Goal: Task Accomplishment & Management: Use online tool/utility

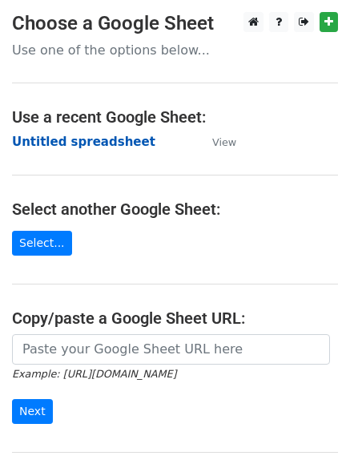
click at [67, 146] on strong "Untitled spreadsheet" at bounding box center [83, 142] width 143 height 14
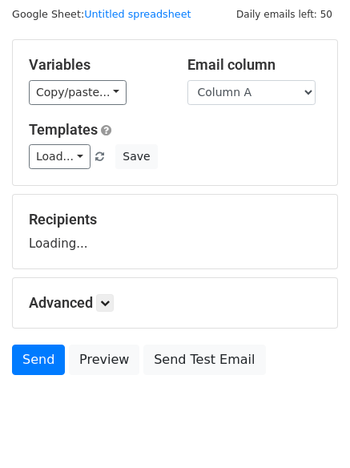
scroll to position [91, 0]
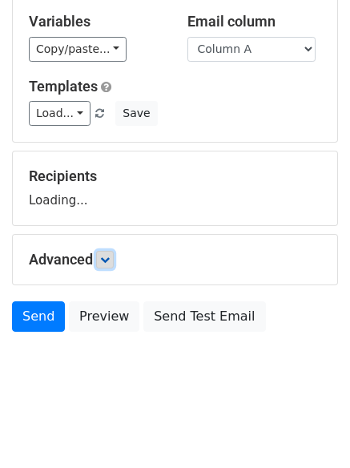
click at [110, 255] on icon at bounding box center [105, 260] width 10 height 10
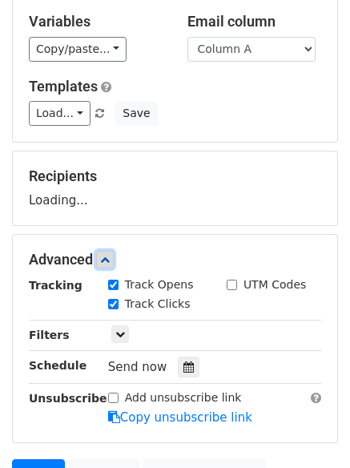
scroll to position [248, 0]
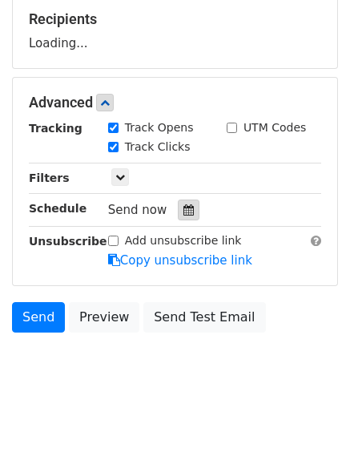
click at [183, 208] on icon at bounding box center [188, 209] width 10 height 11
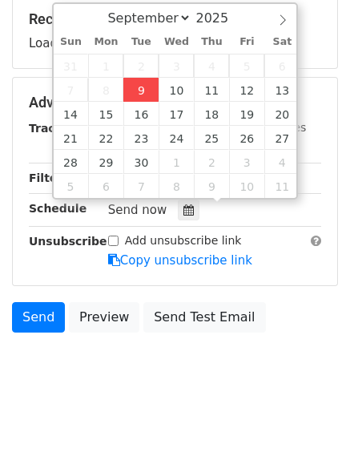
type input "2025-09-09 12:00"
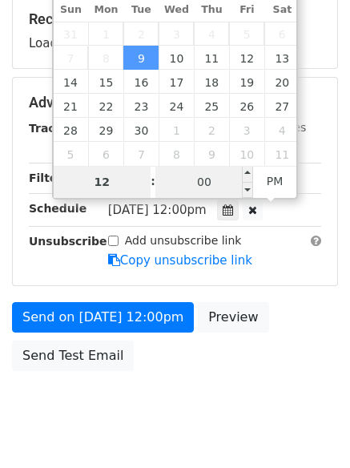
type input "4"
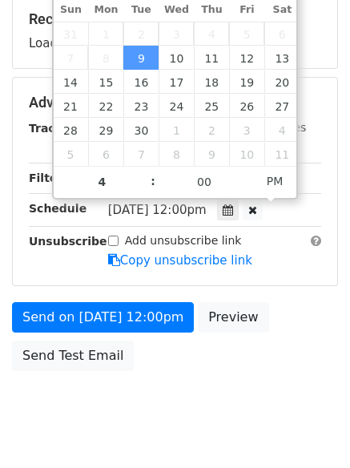
type input "2025-09-09 16:00"
click at [171, 425] on body "New Campaign Daily emails left: 50 Google Sheet: Untitled spreadsheet Variables…" at bounding box center [175, 103] width 350 height 679
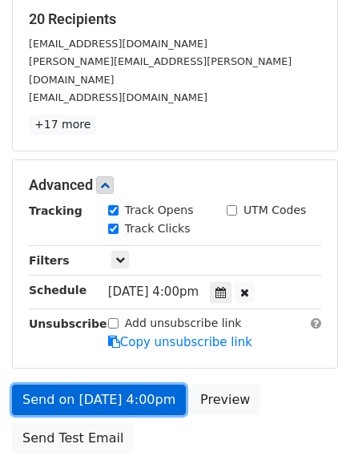
click at [118, 385] on link "Send on Sep 9 at 4:00pm" at bounding box center [99, 400] width 174 height 30
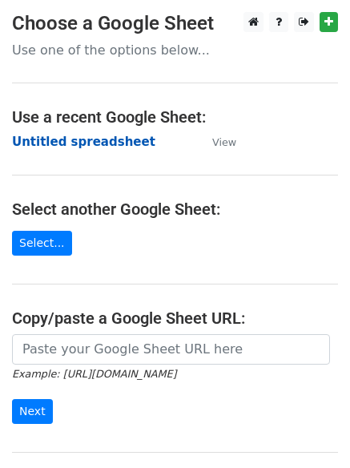
click at [42, 147] on strong "Untitled spreadsheet" at bounding box center [83, 142] width 143 height 14
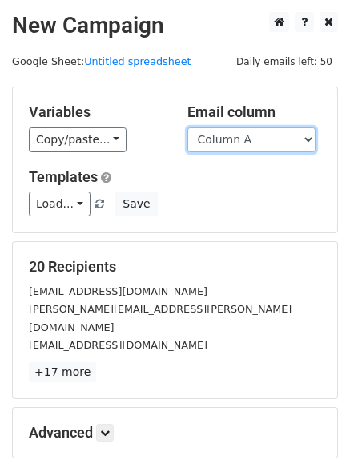
click at [259, 145] on select "Column A Column B Column C Column D Column E" at bounding box center [251, 139] width 128 height 25
select select "Column B"
click at [187, 127] on select "Column A Column B Column C Column D Column E" at bounding box center [251, 139] width 128 height 25
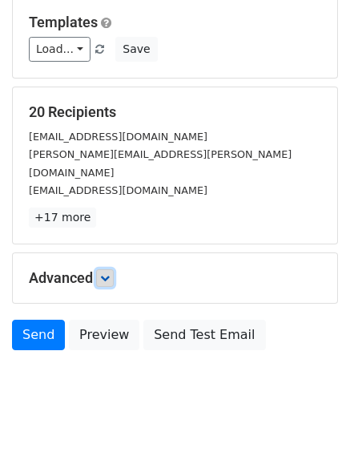
click at [110, 269] on link at bounding box center [105, 278] width 18 height 18
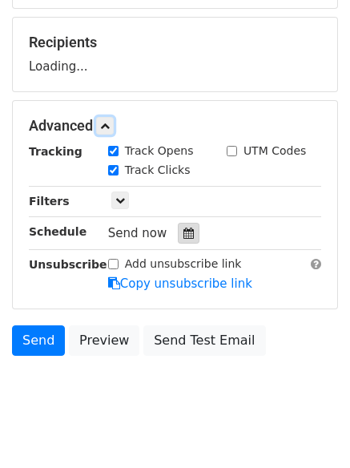
scroll to position [234, 0]
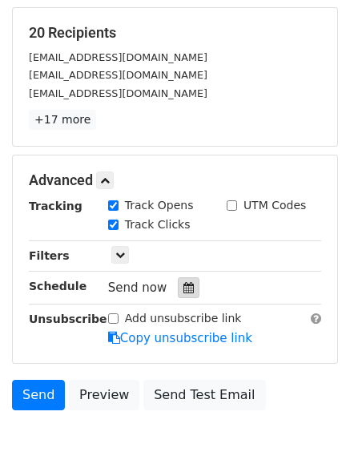
click at [184, 289] on icon at bounding box center [188, 287] width 10 height 11
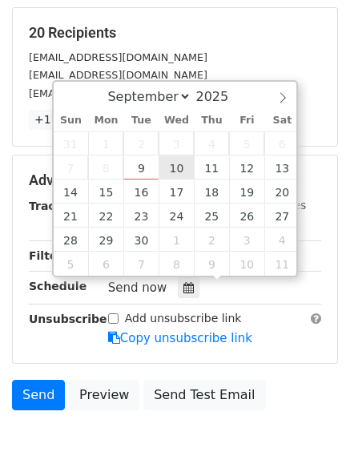
type input "2025-09-10 12:00"
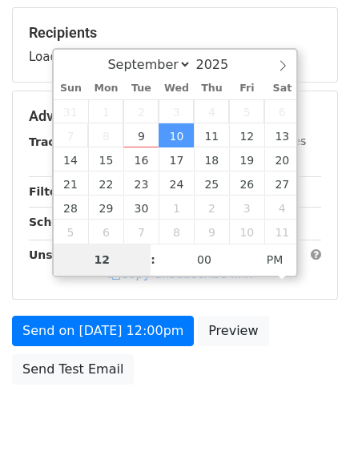
type input "5"
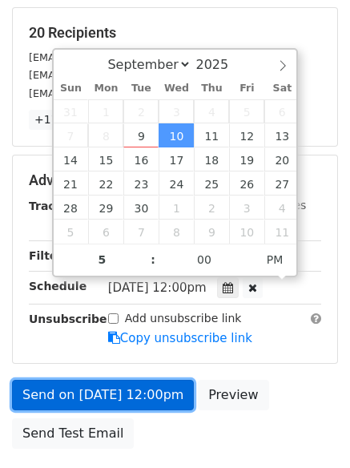
type input "2025-09-10 17:00"
click at [126, 392] on link "Send on Sep 10 at 12:00pm" at bounding box center [103, 395] width 182 height 30
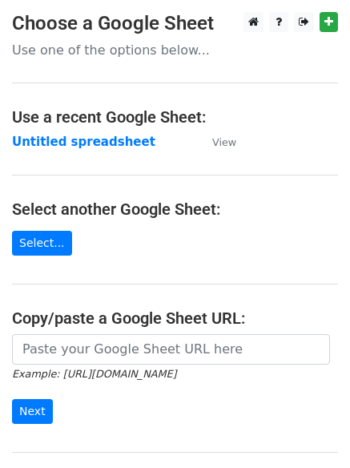
click at [145, 214] on h4 "Select another Google Sheet:" at bounding box center [175, 209] width 326 height 19
click at [38, 139] on strong "Untitled spreadsheet" at bounding box center [83, 142] width 143 height 14
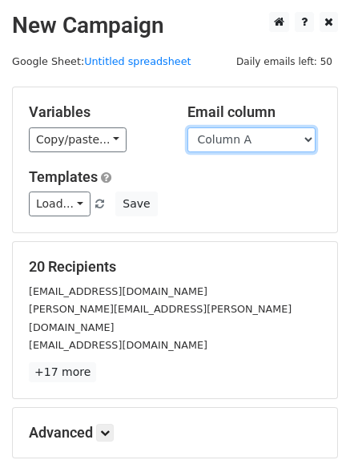
click at [236, 143] on select "Column A Column B Column C Column D Column E" at bounding box center [251, 139] width 128 height 25
select select "Column C"
click at [187, 127] on select "Column A Column B Column C Column D Column E" at bounding box center [251, 139] width 128 height 25
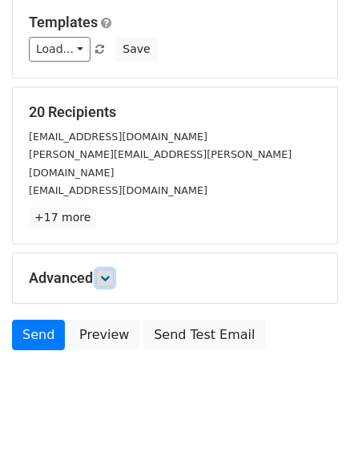
click at [105, 269] on link at bounding box center [105, 278] width 18 height 18
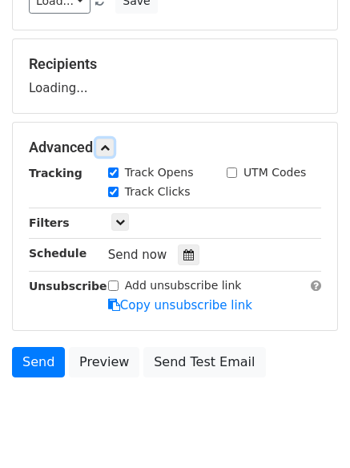
scroll to position [248, 0]
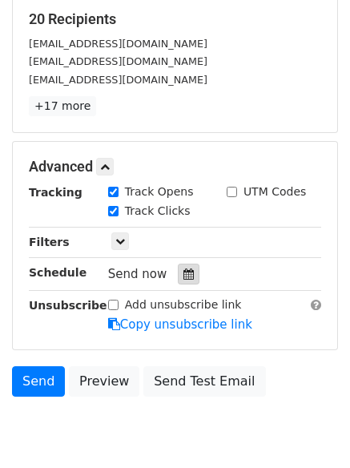
click at [183, 270] on icon at bounding box center [188, 273] width 10 height 11
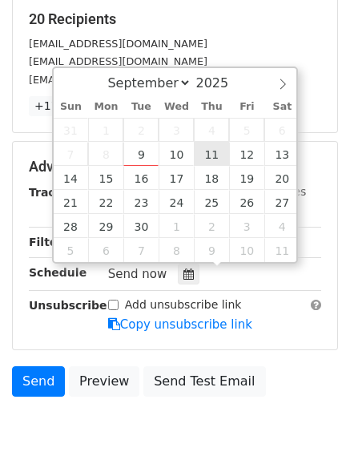
type input "2025-09-11 12:00"
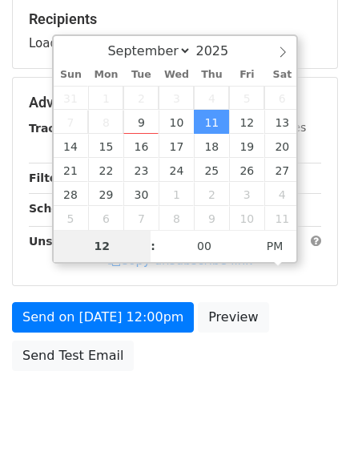
type input "6"
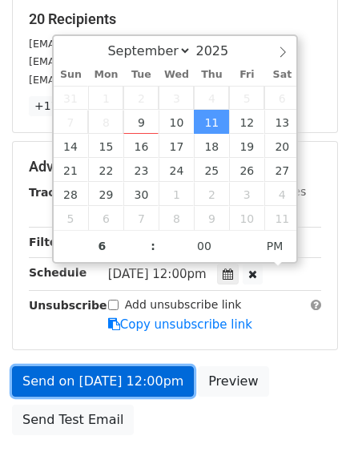
type input "2025-09-11 18:00"
click at [103, 374] on link "Send on Sep 11 at 12:00pm" at bounding box center [103, 381] width 182 height 30
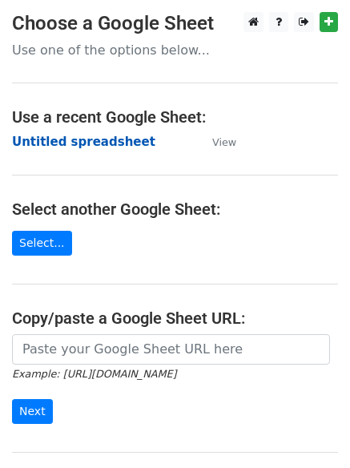
click at [35, 142] on strong "Untitled spreadsheet" at bounding box center [83, 142] width 143 height 14
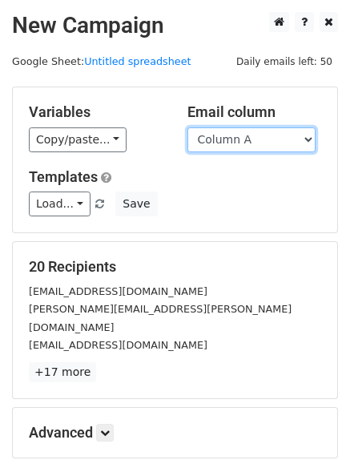
click at [231, 146] on select "Column A Column B Column C Column D Column E" at bounding box center [251, 139] width 128 height 25
select select "Column D"
click at [187, 127] on select "Column A Column B Column C Column D Column E" at bounding box center [251, 139] width 128 height 25
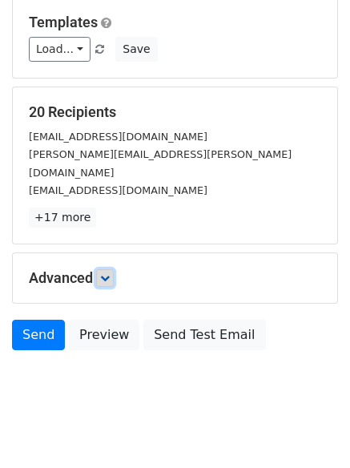
click at [105, 269] on link at bounding box center [105, 278] width 18 height 18
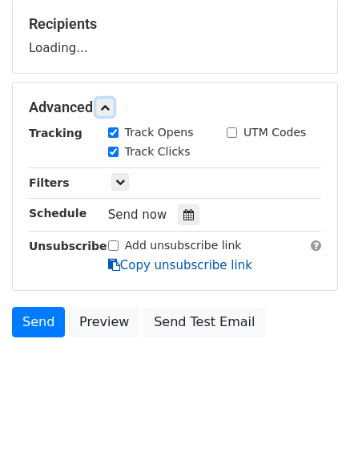
scroll to position [244, 0]
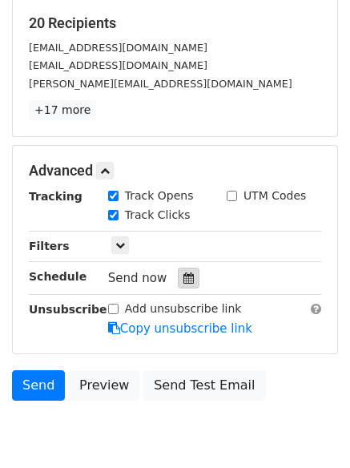
click at [183, 270] on div at bounding box center [189, 278] width 22 height 21
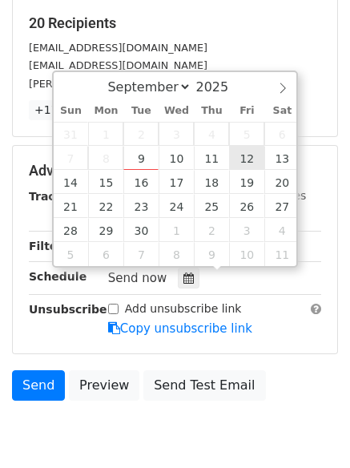
type input "[DATE] 12:00"
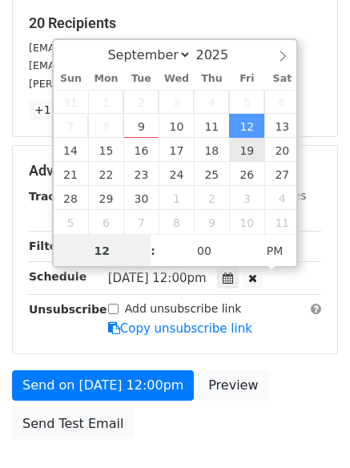
scroll to position [1, 0]
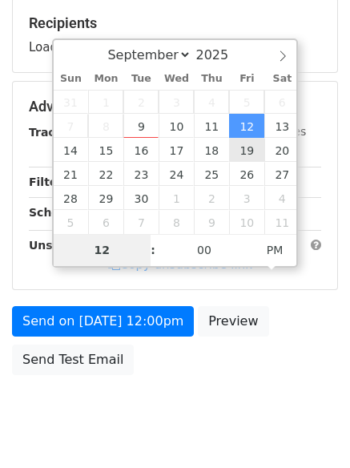
type input "7"
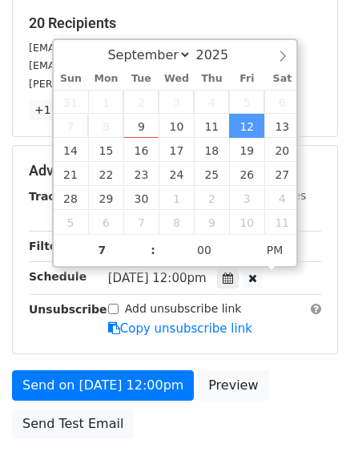
type input "[DATE] 19:00"
click at [126, 367] on form "Variables Copy/paste... {{Column A}} {{Column B}} {{Column C}} {{Column D}} {{C…" at bounding box center [175, 145] width 326 height 604
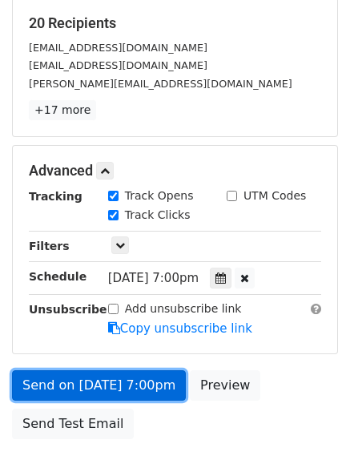
click at [128, 372] on link "Send on Sep 12 at 7:00pm" at bounding box center [99, 385] width 174 height 30
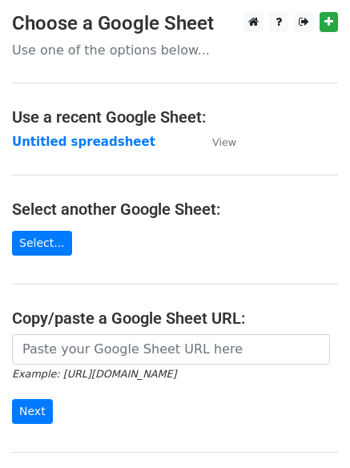
click at [188, 227] on main "Choose a Google Sheet Use one of the options below... Use a recent Google Sheet…" at bounding box center [175, 261] width 350 height 498
click at [55, 131] on main "Choose a Google Sheet Use one of the options below... Use a recent Google Sheet…" at bounding box center [175, 261] width 350 height 498
click at [55, 139] on strong "Untitled spreadsheet" at bounding box center [83, 142] width 143 height 14
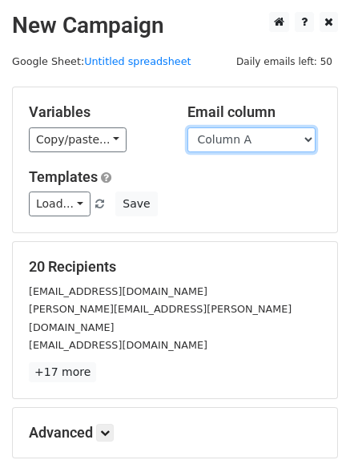
drag, startPoint x: 0, startPoint y: 0, endPoint x: 268, endPoint y: 141, distance: 302.5
click at [268, 141] on select "Column A Column B Column C Column D Column E" at bounding box center [251, 139] width 128 height 25
select select "Column E"
click at [187, 127] on select "Column A Column B Column C Column D Column E" at bounding box center [251, 139] width 128 height 25
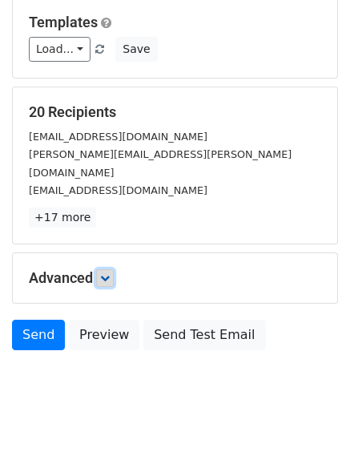
click at [110, 273] on icon at bounding box center [105, 278] width 10 height 10
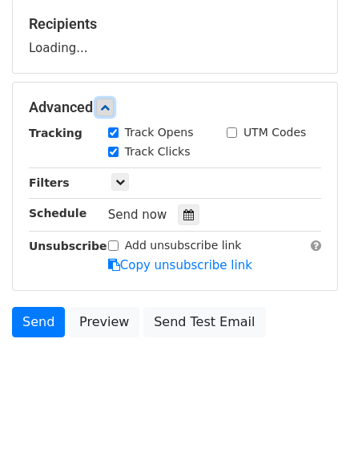
scroll to position [247, 0]
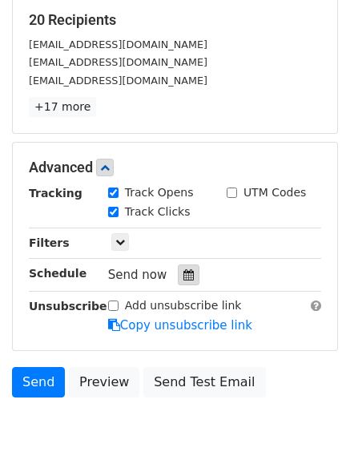
click at [183, 271] on icon at bounding box center [188, 274] width 10 height 11
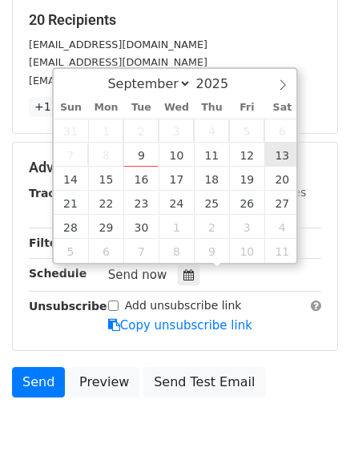
type input "[DATE] 12:00"
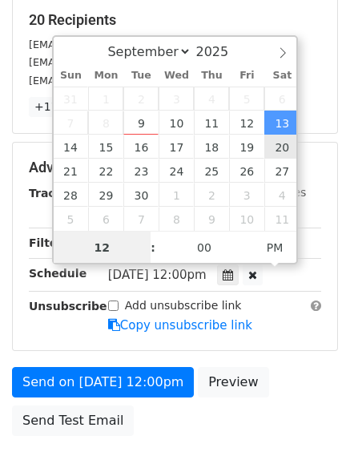
scroll to position [1, 0]
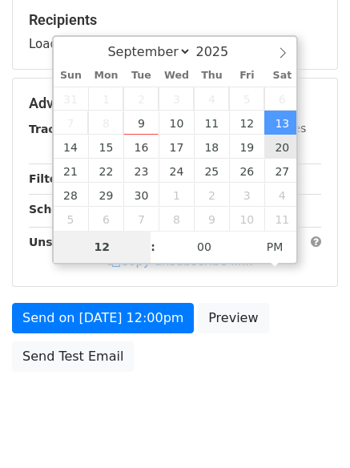
type input "8"
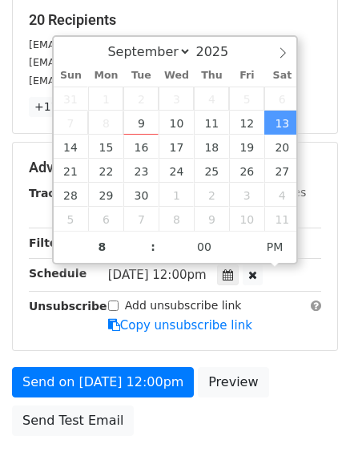
type input "[DATE] 20:00"
click at [111, 364] on form "Variables Copy/paste... {{Column A}} {{Column B}} {{Column C}} {{Column D}} {{C…" at bounding box center [175, 142] width 326 height 604
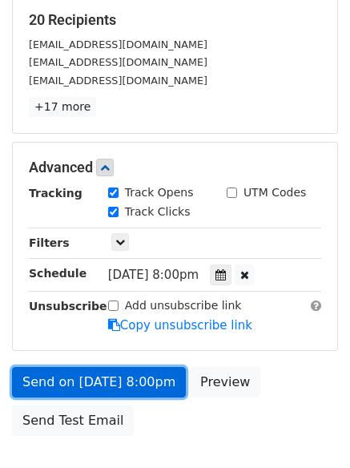
click at [112, 374] on link "Send on [DATE] 8:00pm" at bounding box center [99, 382] width 174 height 30
